Goal: Check status: Check status

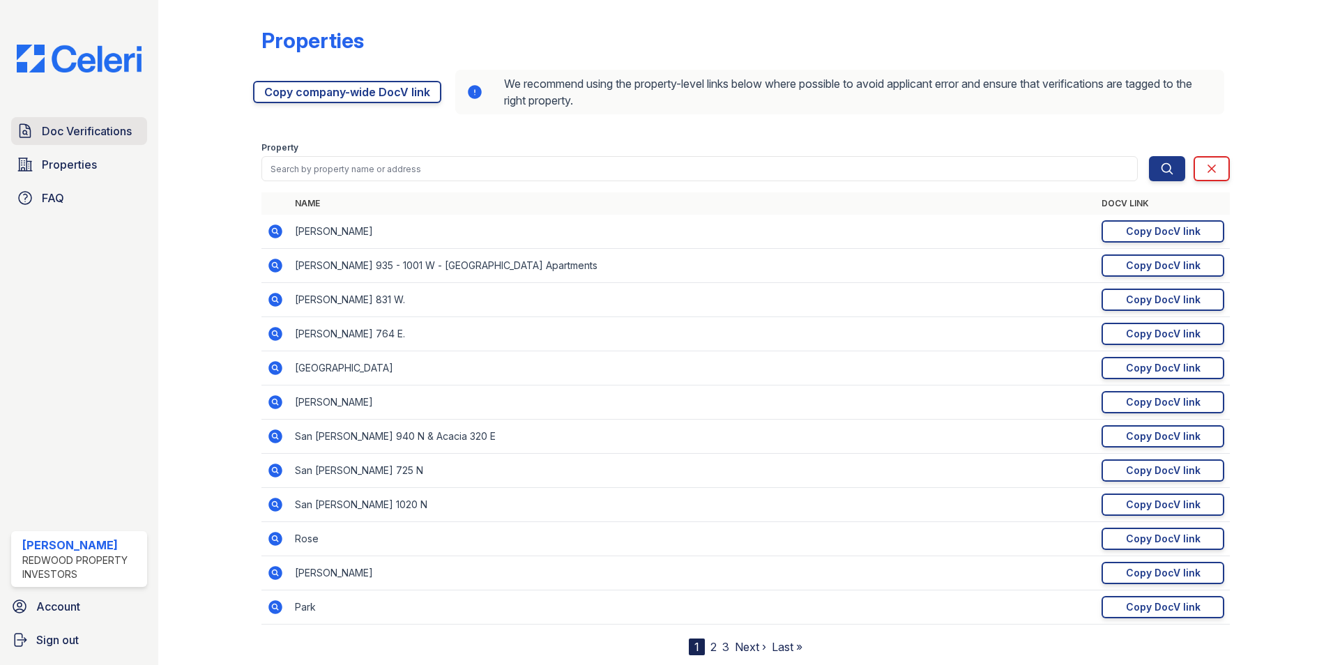
click at [77, 136] on span "Doc Verifications" at bounding box center [87, 131] width 90 height 17
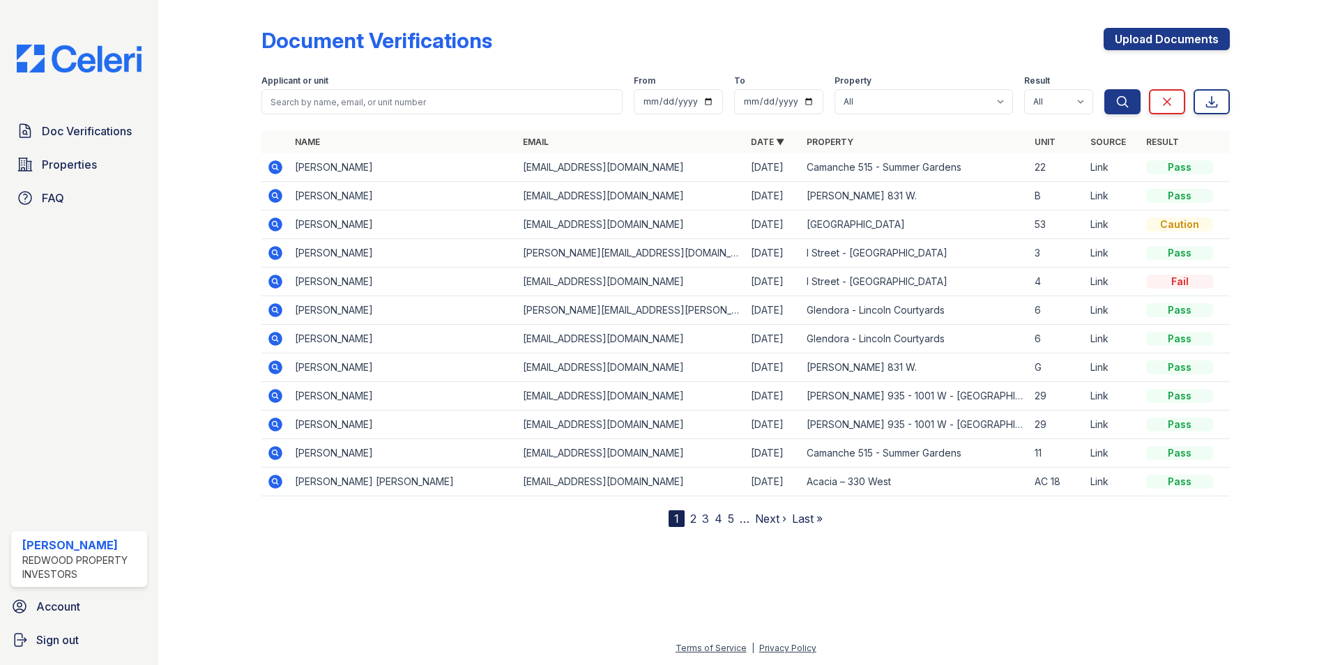
click at [275, 224] on icon at bounding box center [274, 223] width 3 height 3
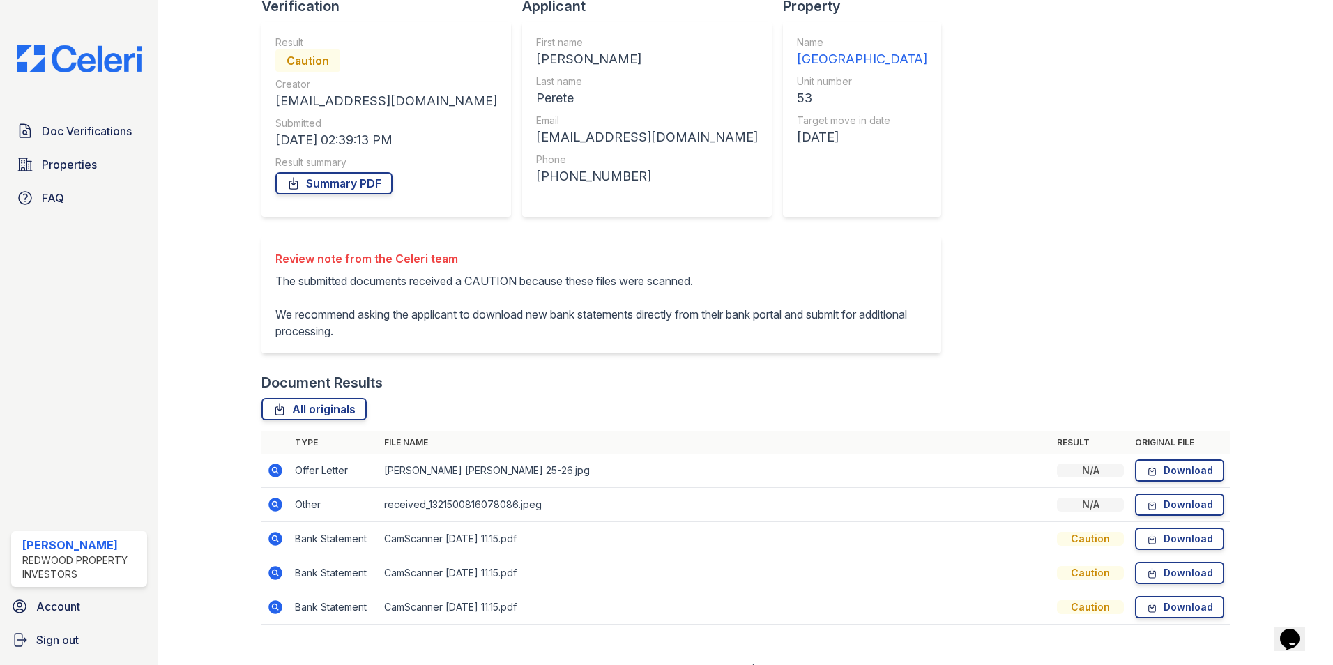
scroll to position [128, 0]
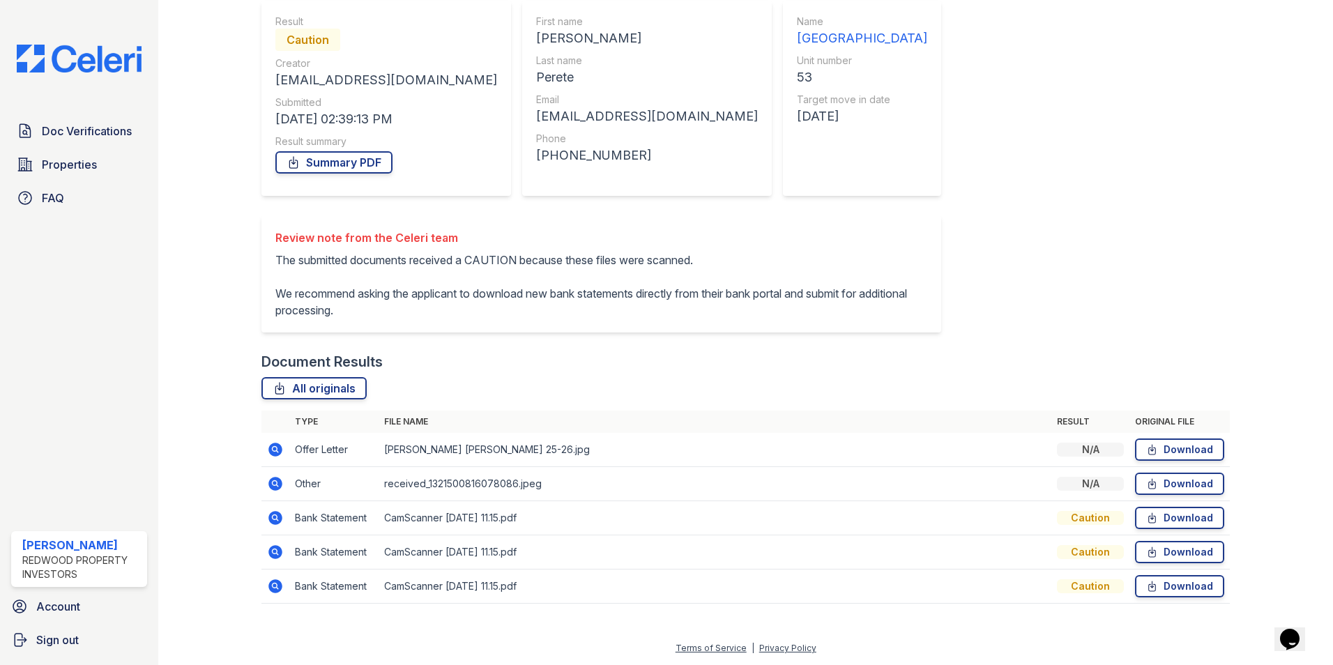
click at [275, 447] on icon at bounding box center [275, 449] width 17 height 17
